Goal: Task Accomplishment & Management: Manage account settings

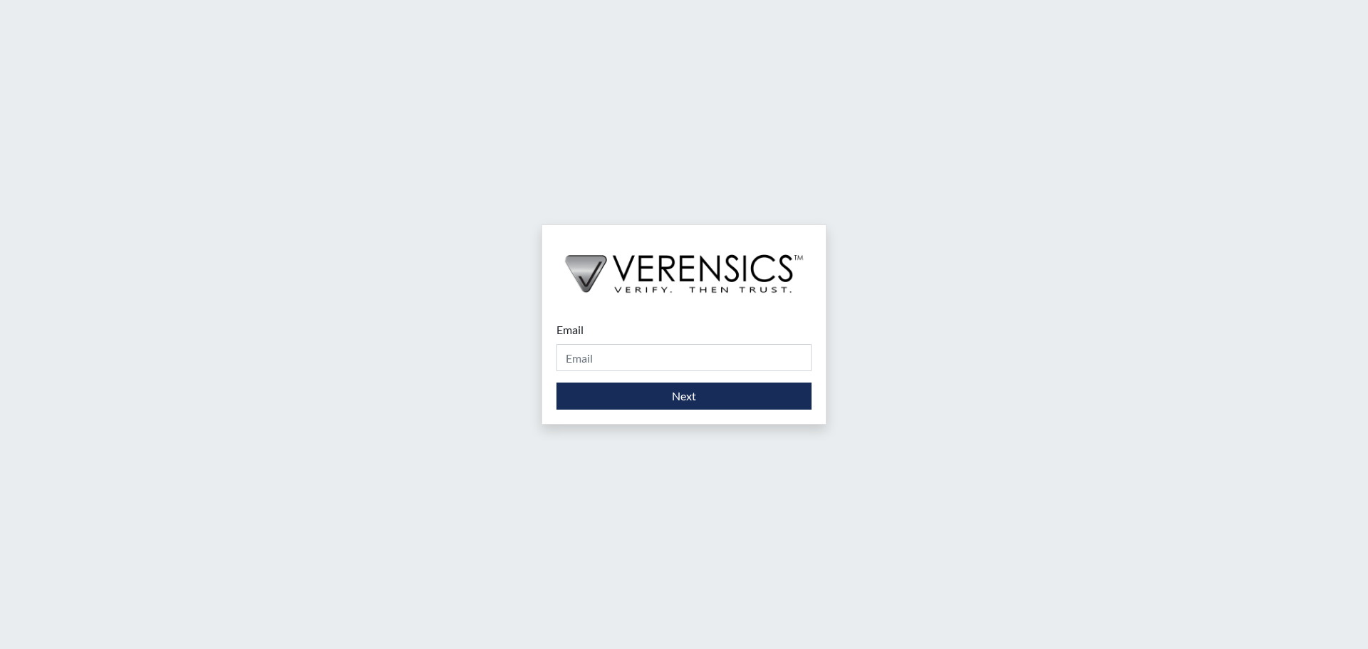
drag, startPoint x: 760, startPoint y: 339, endPoint x: 765, endPoint y: 355, distance: 16.5
click at [761, 342] on div "Email Please provide your email address." at bounding box center [684, 346] width 255 height 50
click at [765, 355] on input "Email" at bounding box center [684, 357] width 255 height 27
type input "[EMAIL_ADDRESS][DOMAIN_NAME]"
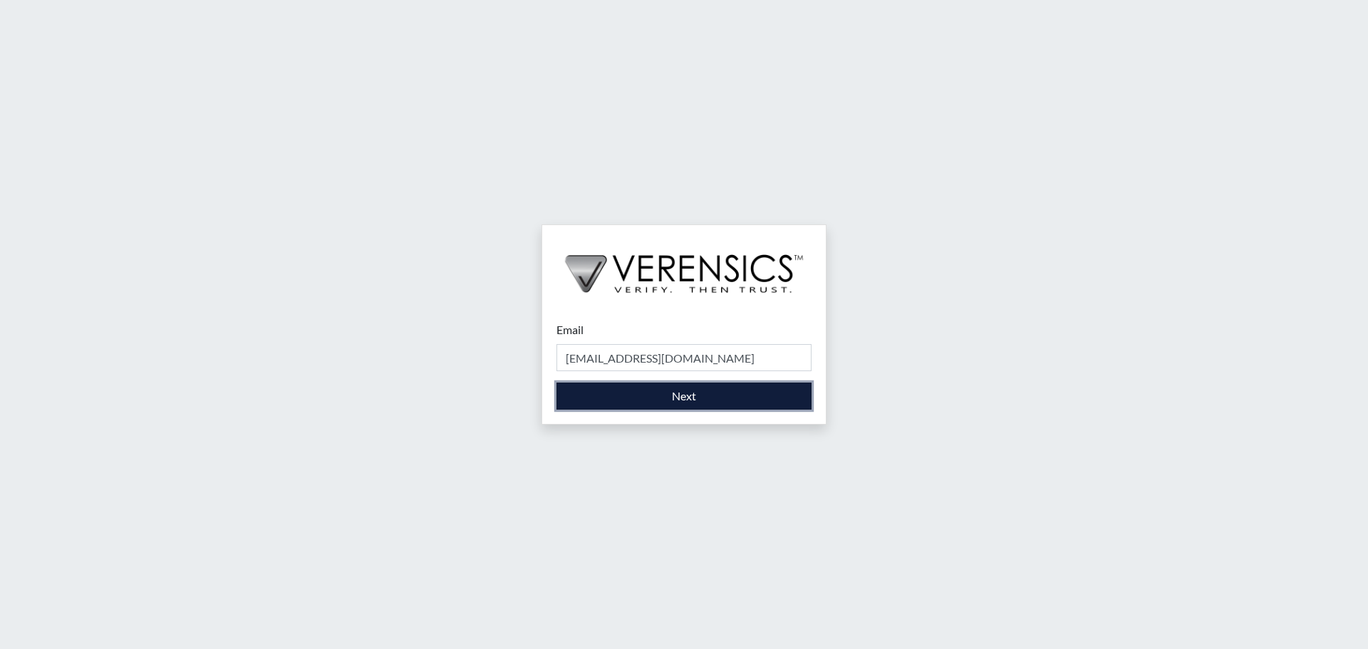
click at [726, 395] on button "Next" at bounding box center [684, 396] width 255 height 27
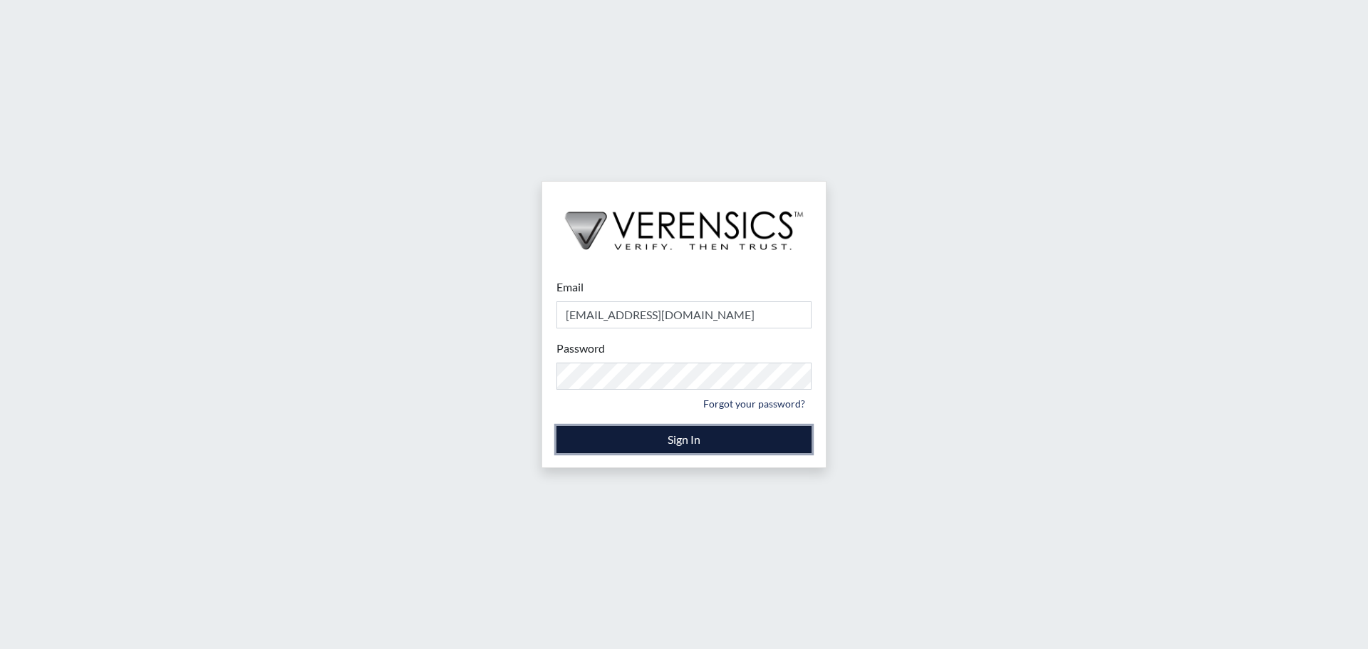
click at [701, 437] on button "Sign In" at bounding box center [684, 439] width 255 height 27
